Goal: Task Accomplishment & Management: Complete application form

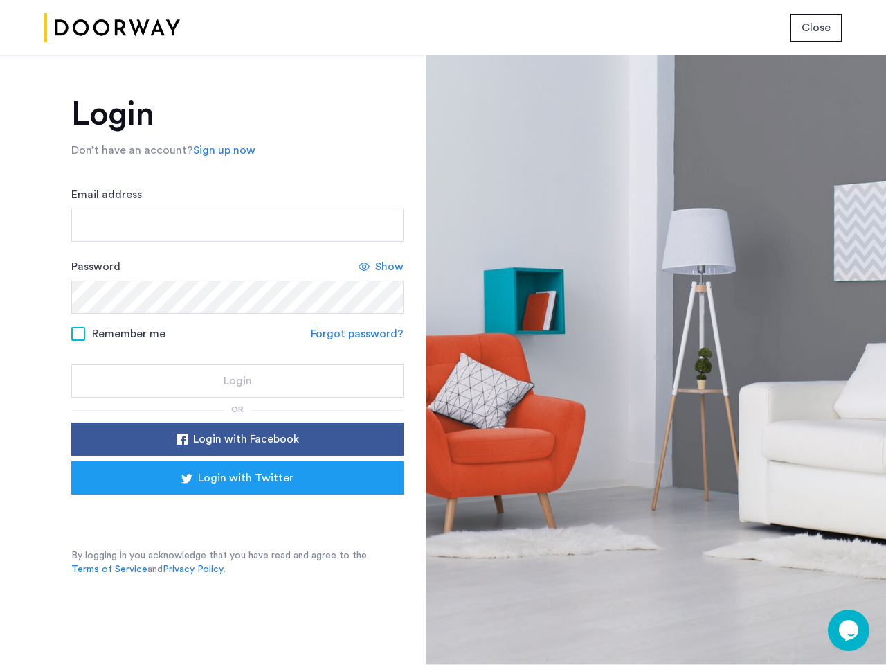
click at [816, 28] on span "Close" at bounding box center [816, 27] width 29 height 17
click at [221, 150] on link "Sign up now" at bounding box center [224, 150] width 62 height 17
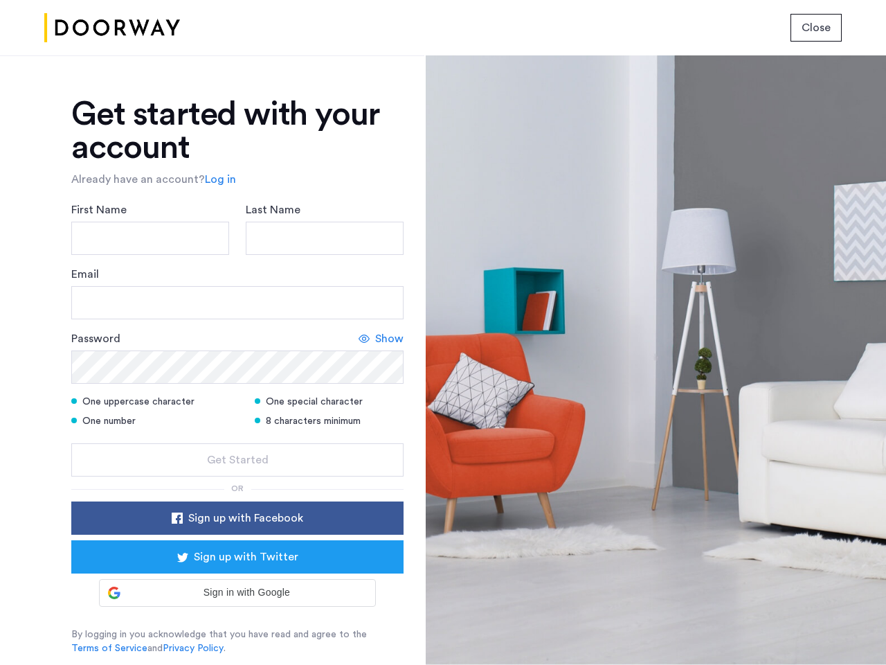
click at [382, 267] on div "Email" at bounding box center [237, 292] width 332 height 53
click at [359, 334] on icon at bounding box center [364, 338] width 11 height 11
click at [238, 439] on form "First Name Last Name Email Password Show One uppercase character One special ch…" at bounding box center [237, 339] width 332 height 275
click at [238, 478] on div "Get started with your account Already have an account? Log in First Name Last N…" at bounding box center [237, 376] width 332 height 557
click at [849, 630] on div at bounding box center [656, 359] width 461 height 609
